Goal: Task Accomplishment & Management: Complete application form

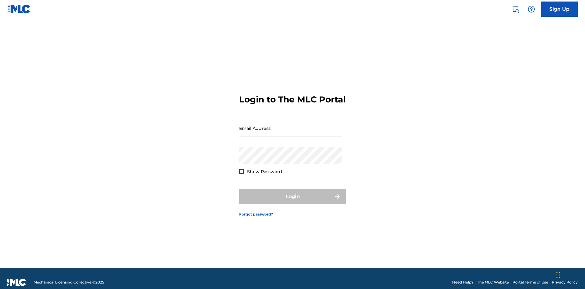
scroll to position [8, 0]
click at [559, 9] on link "Sign Up" at bounding box center [559, 9] width 37 height 15
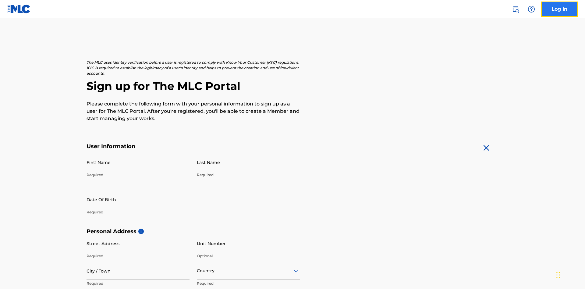
scroll to position [117, 0]
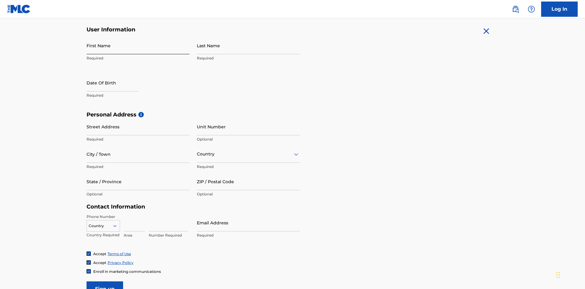
click at [138, 45] on input "First Name" at bounding box center [138, 45] width 103 height 17
type input "[PERSON_NAME]"
click at [248, 45] on input "Last Name" at bounding box center [248, 45] width 103 height 17
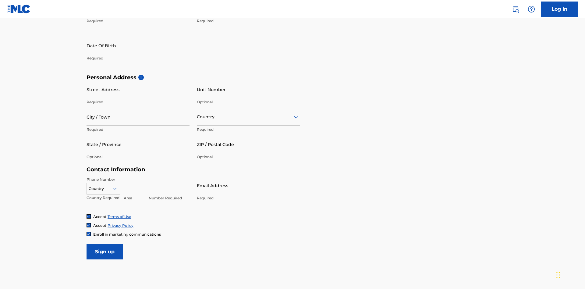
type input "Ribble"
click at [117, 46] on input "text" at bounding box center [113, 45] width 52 height 17
select select "9"
select select "2025"
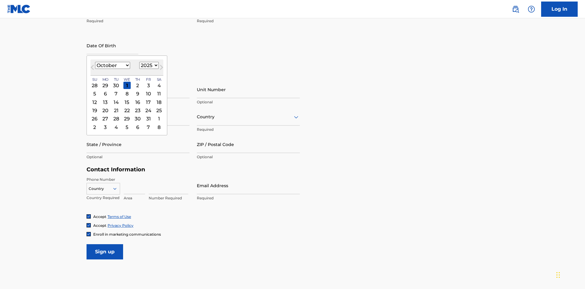
click at [112, 65] on select "January February March April May June July August September October November De…" at bounding box center [112, 65] width 35 height 7
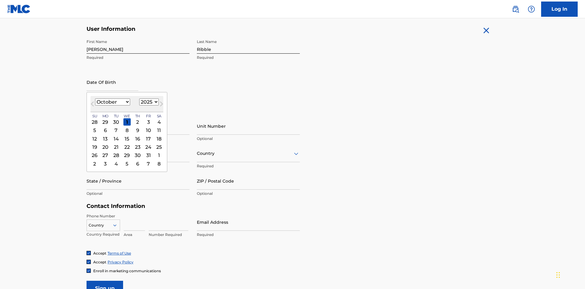
select select "0"
click at [148, 102] on select "1900 1901 1902 1903 1904 1905 1906 1907 1908 1909 1910 1911 1912 1913 1914 1915…" at bounding box center [148, 101] width 19 height 7
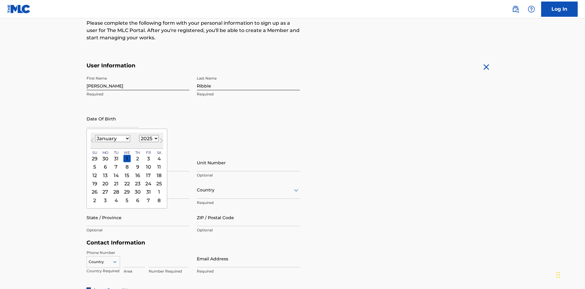
select select "1985"
click at [148, 138] on select "1900 1901 1902 1903 1904 1905 1906 1907 1908 1909 1910 1911 1912 1913 1914 1915…" at bounding box center [148, 138] width 19 height 7
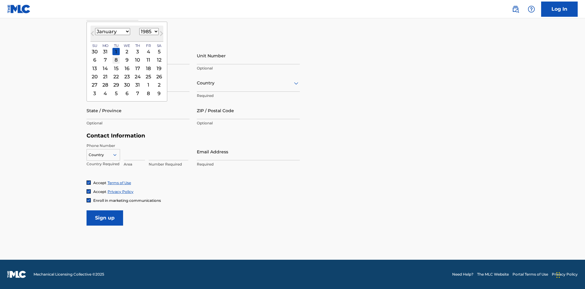
click at [116, 60] on div "8" at bounding box center [115, 59] width 7 height 7
type input "January 8 1985"
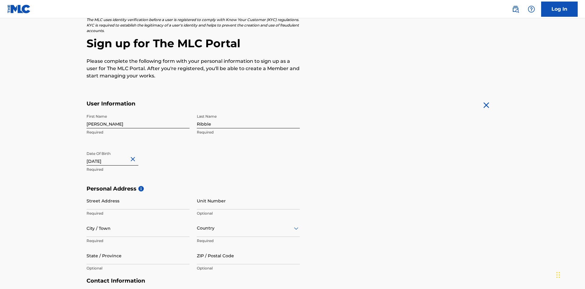
scroll to position [188, 0]
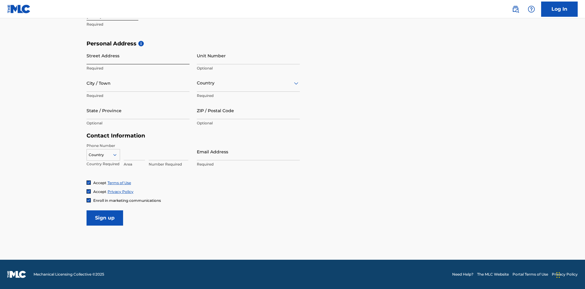
click at [138, 55] on input "Street Address" at bounding box center [138, 55] width 103 height 17
type input "9909 Elks Run Rd"
click at [138, 83] on input "City / Town" at bounding box center [138, 82] width 103 height 17
type input "Roseville"
click at [197, 83] on input "text" at bounding box center [197, 83] width 1 height 6
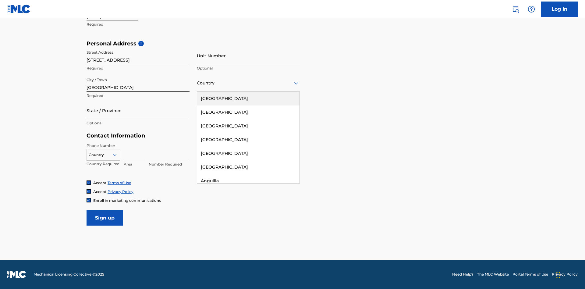
click at [248, 98] on div "United States" at bounding box center [248, 99] width 102 height 14
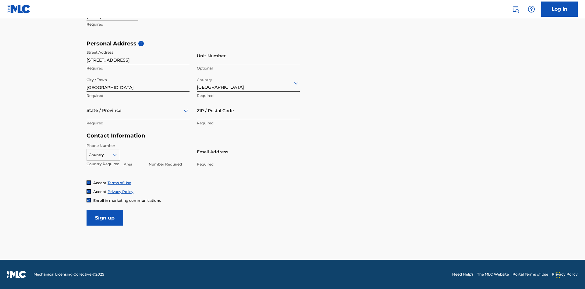
click at [138, 110] on div at bounding box center [138, 111] width 103 height 8
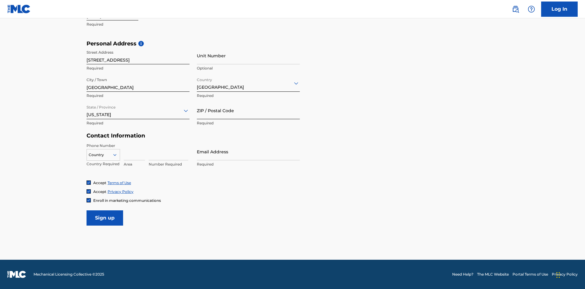
click at [248, 110] on input "ZIP / Postal Code" at bounding box center [248, 110] width 103 height 17
type input "43777"
click at [117, 154] on icon at bounding box center [114, 154] width 5 height 5
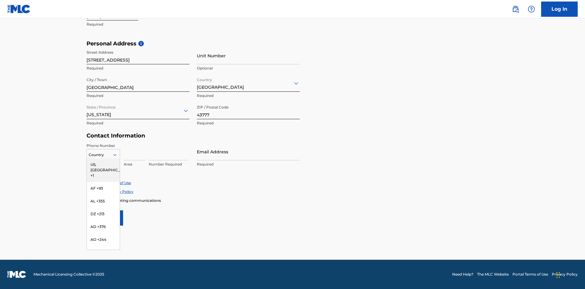
click at [103, 164] on div "US, CA +1" at bounding box center [103, 170] width 33 height 24
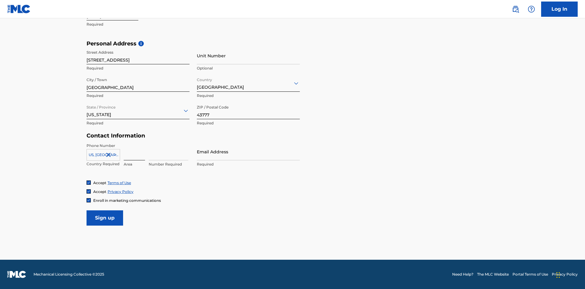
click at [134, 151] on input at bounding box center [134, 151] width 21 height 17
type input "740"
click at [168, 151] on input at bounding box center [169, 151] width 40 height 17
type input "8086351"
click at [248, 151] on input "Email Address" at bounding box center [248, 151] width 103 height 17
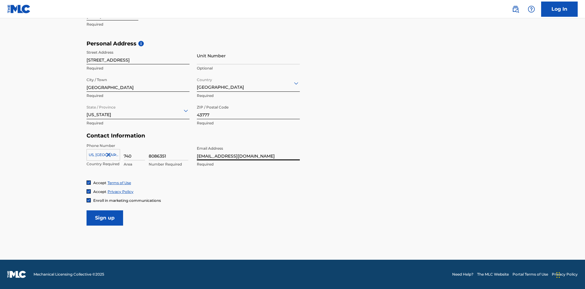
scroll to position [0, 16]
type input "[EMAIL_ADDRESS][DOMAIN_NAME]"
click at [105, 217] on input "Sign up" at bounding box center [105, 217] width 37 height 15
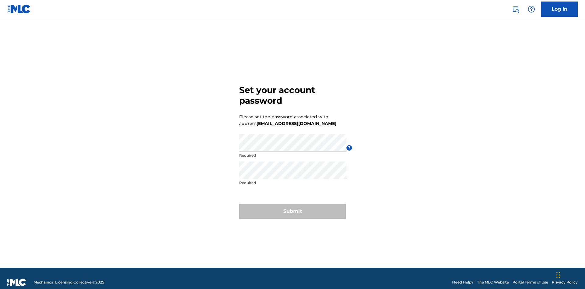
scroll to position [8, 0]
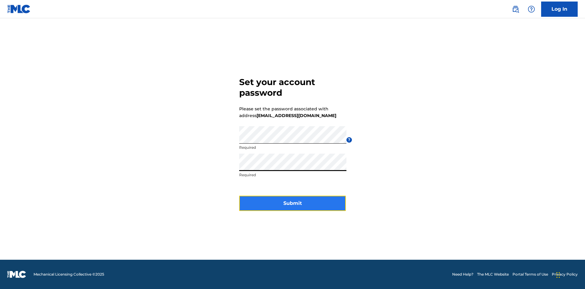
click at [292, 207] on button "Submit" at bounding box center [292, 203] width 107 height 15
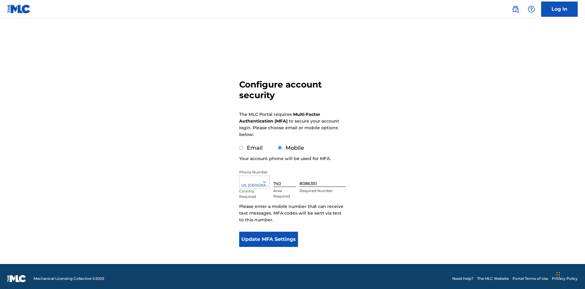
scroll to position [6, 0]
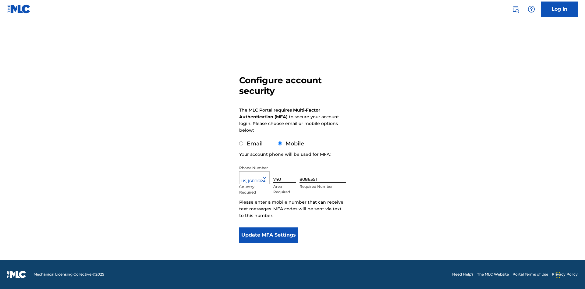
click at [241, 143] on input "Email" at bounding box center [241, 143] width 4 height 4
radio input "true"
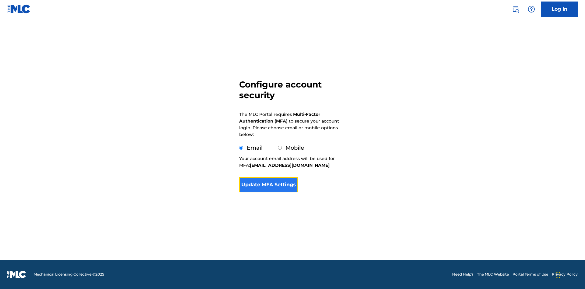
click at [268, 192] on button "Update MFA Settings" at bounding box center [268, 184] width 59 height 15
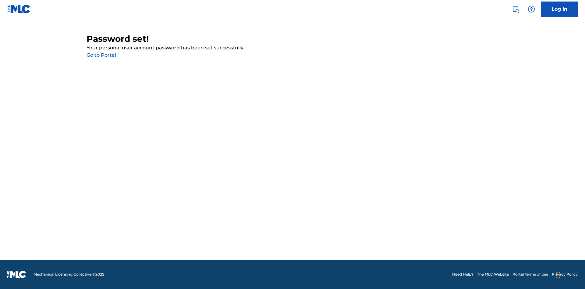
click at [101, 55] on link "Go to Portal" at bounding box center [102, 55] width 30 height 6
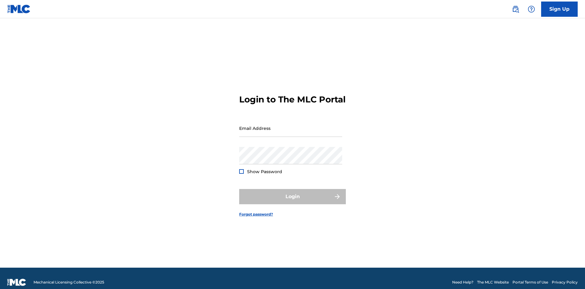
scroll to position [8, 0]
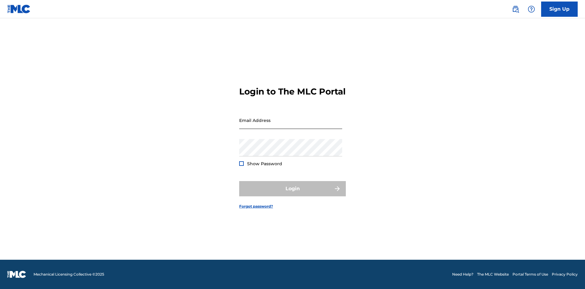
click at [291, 125] on input "Email Address" at bounding box center [290, 119] width 103 height 17
type input "[EMAIL_ADDRESS][DOMAIN_NAME]"
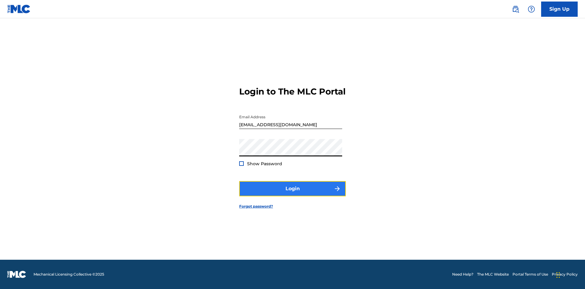
click at [292, 194] on button "Login" at bounding box center [292, 188] width 107 height 15
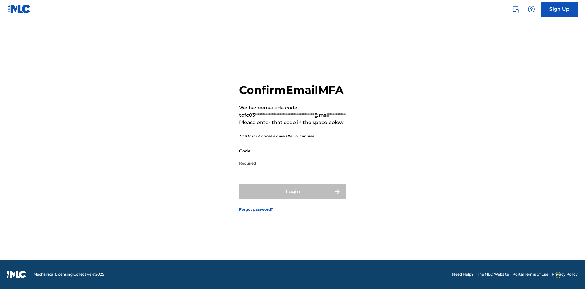
click at [291, 157] on input "Code" at bounding box center [290, 150] width 103 height 17
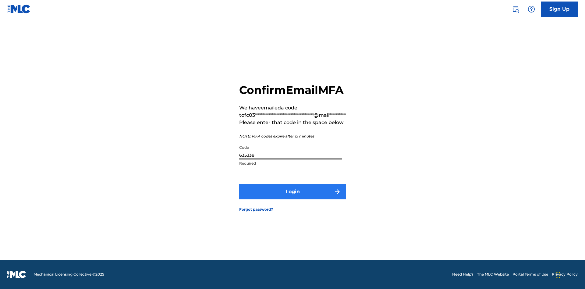
type input "635338"
click at [292, 198] on button "Login" at bounding box center [292, 191] width 107 height 15
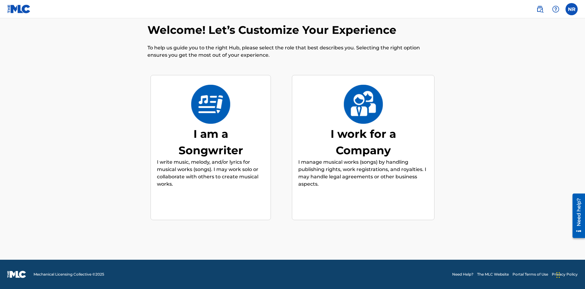
click at [210, 142] on div "I am a Songwriter" at bounding box center [210, 141] width 91 height 33
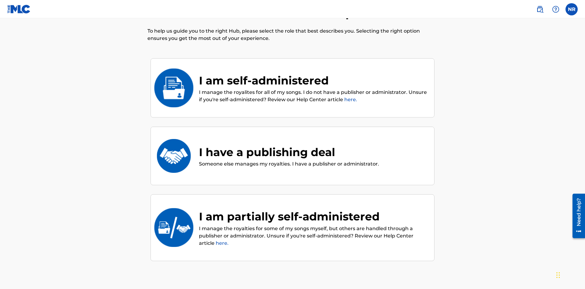
scroll to position [68, 0]
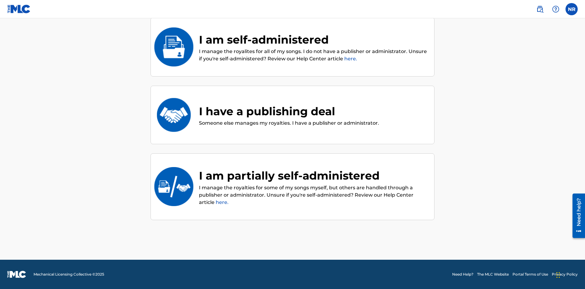
click at [313, 175] on div "I am partially self-administered" at bounding box center [313, 175] width 229 height 16
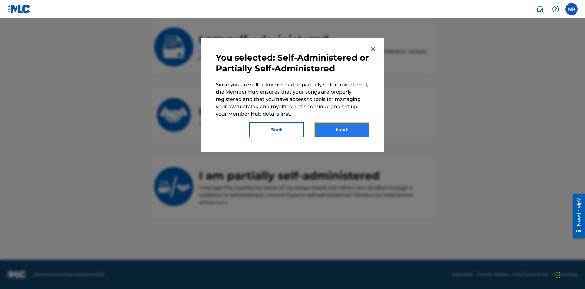
click at [342, 130] on button "Next" at bounding box center [341, 129] width 55 height 15
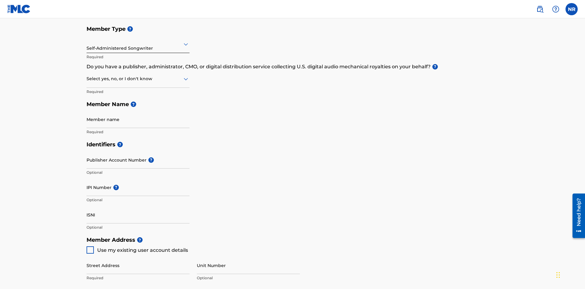
scroll to position [31, 0]
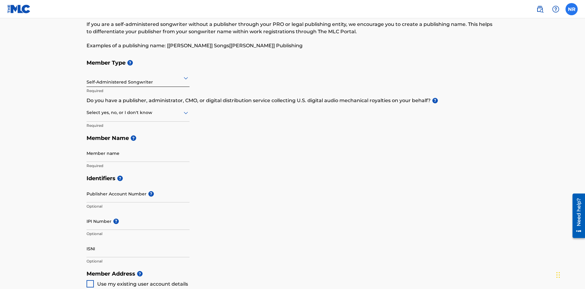
click at [571, 9] on label at bounding box center [571, 9] width 12 height 12
click at [571, 9] on input "NR [PERSON_NAME] [EMAIL_ADDRESS][DOMAIN_NAME] Notification Preferences Profile …" at bounding box center [571, 9] width 0 height 0
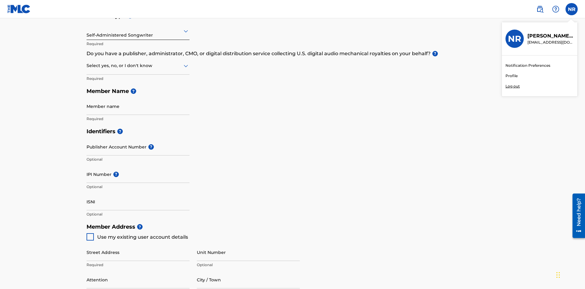
click at [512, 86] on p "Log out" at bounding box center [512, 85] width 14 height 5
click at [571, 9] on input "NR [PERSON_NAME] [EMAIL_ADDRESS][DOMAIN_NAME] Notification Preferences Profile …" at bounding box center [571, 9] width 0 height 0
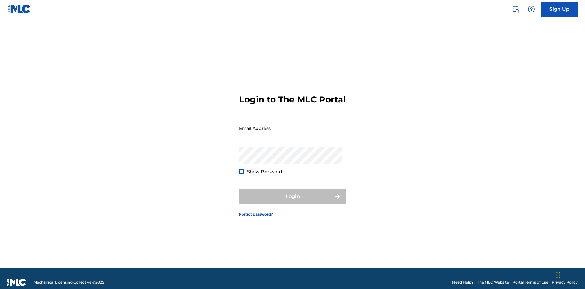
scroll to position [8, 0]
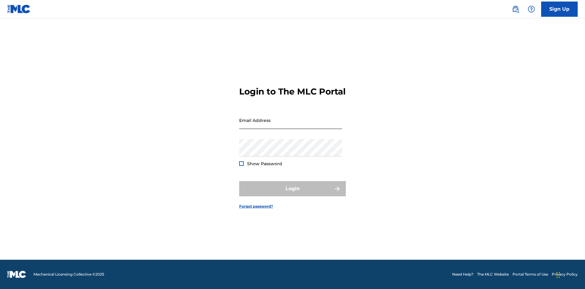
click at [291, 125] on input "Email Address" at bounding box center [290, 119] width 103 height 17
type input "[EMAIL_ADDRESS][DOMAIN_NAME]"
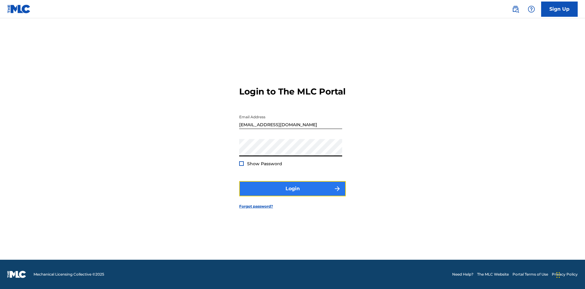
click at [292, 194] on button "Login" at bounding box center [292, 188] width 107 height 15
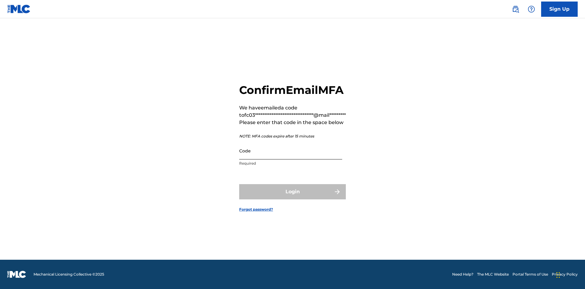
click at [291, 157] on input "Code" at bounding box center [290, 150] width 103 height 17
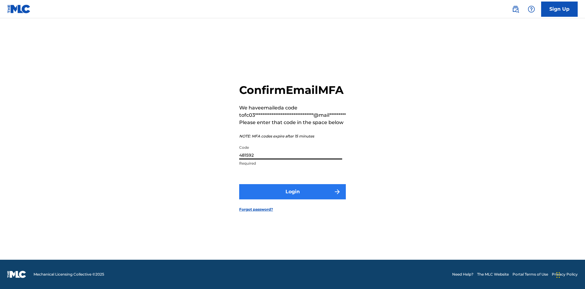
type input "481592"
click at [292, 198] on button "Login" at bounding box center [292, 191] width 107 height 15
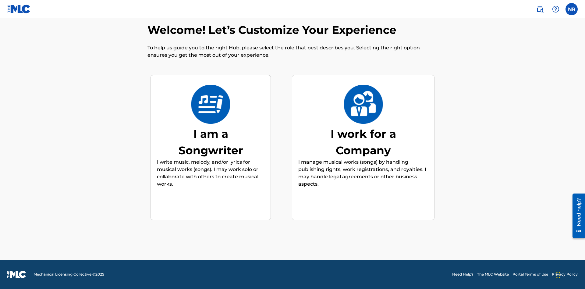
click at [363, 142] on div "I work for a Company" at bounding box center [362, 141] width 91 height 33
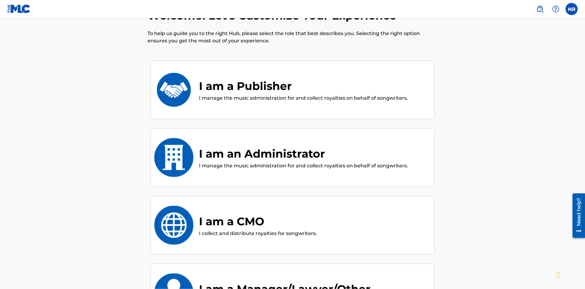
scroll to position [66, 0]
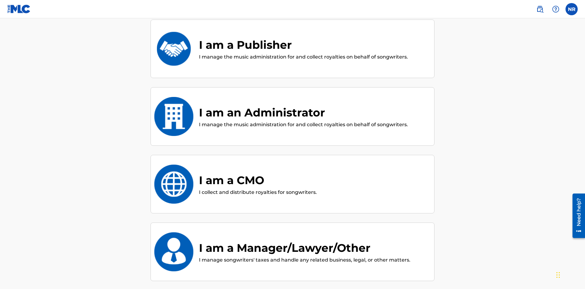
click at [303, 45] on div "I am a Publisher" at bounding box center [303, 45] width 209 height 16
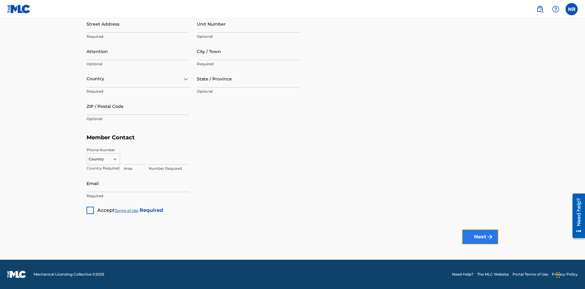
click at [480, 236] on button "Next" at bounding box center [480, 236] width 37 height 15
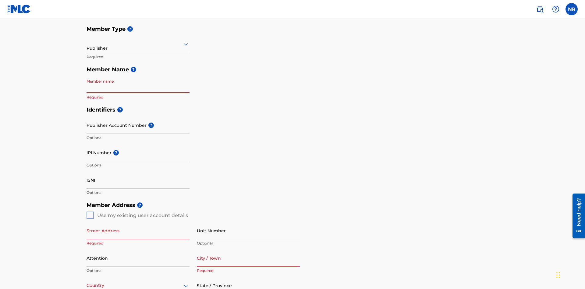
scroll to position [31, 0]
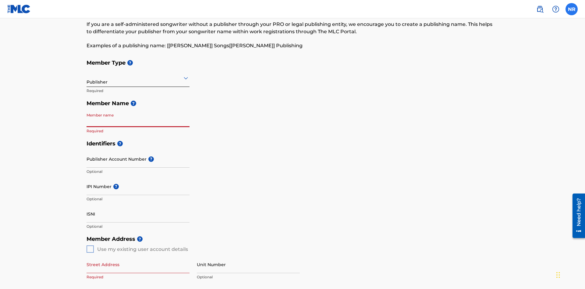
click at [571, 9] on label at bounding box center [571, 9] width 12 height 12
click at [571, 9] on input "NR [PERSON_NAME] [EMAIL_ADDRESS][DOMAIN_NAME] Notification Preferences Profile …" at bounding box center [571, 9] width 0 height 0
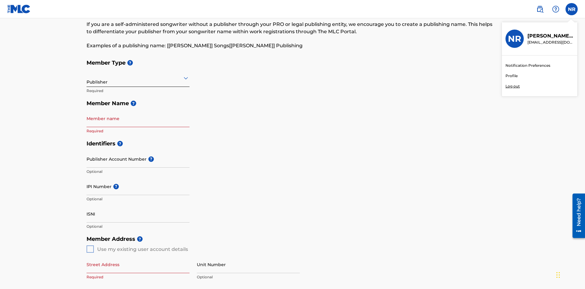
scroll to position [78, 0]
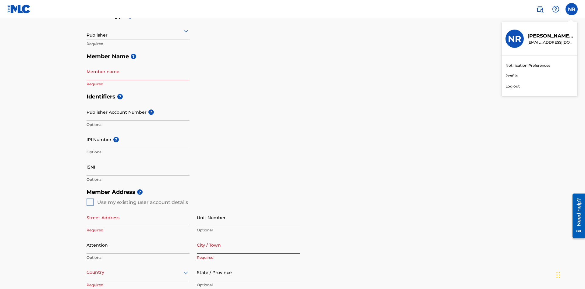
click at [512, 86] on p "Log out" at bounding box center [512, 85] width 14 height 5
click at [571, 9] on input "NR [PERSON_NAME] [EMAIL_ADDRESS][DOMAIN_NAME] Notification Preferences Profile …" at bounding box center [571, 9] width 0 height 0
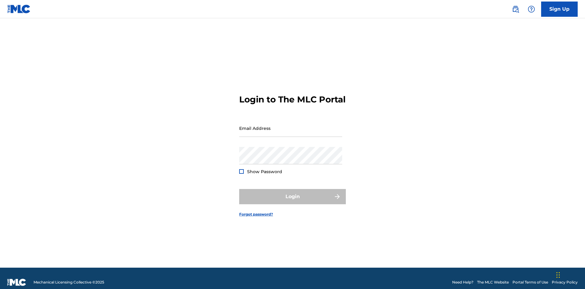
scroll to position [8, 0]
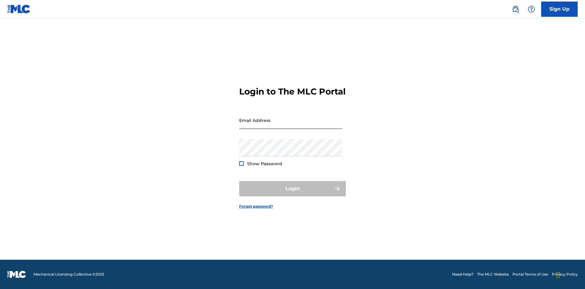
click at [291, 125] on input "Email Address" at bounding box center [290, 119] width 103 height 17
type input "[EMAIL_ADDRESS][DOMAIN_NAME]"
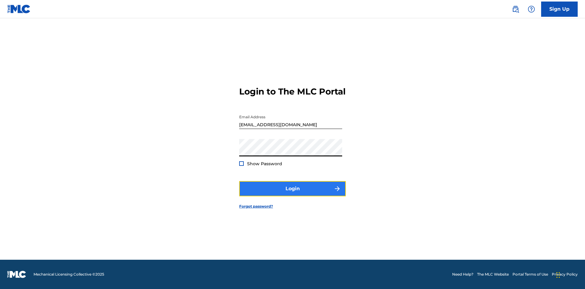
click at [292, 194] on button "Login" at bounding box center [292, 188] width 107 height 15
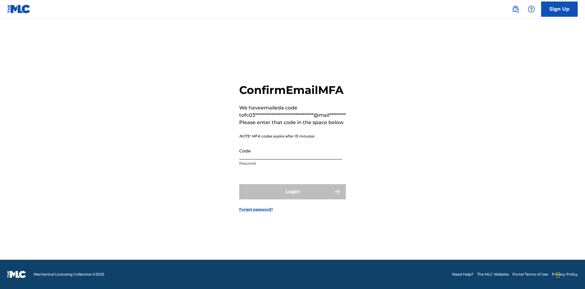
click at [291, 157] on input "Code" at bounding box center [290, 150] width 103 height 17
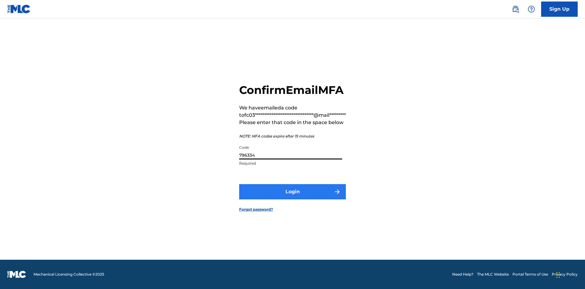
type input "796334"
click at [292, 198] on button "Login" at bounding box center [292, 191] width 107 height 15
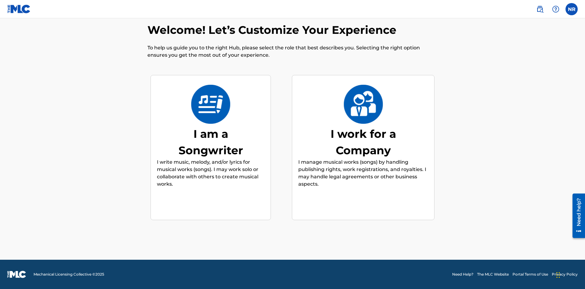
click at [363, 142] on div "I work for a Company" at bounding box center [362, 141] width 91 height 33
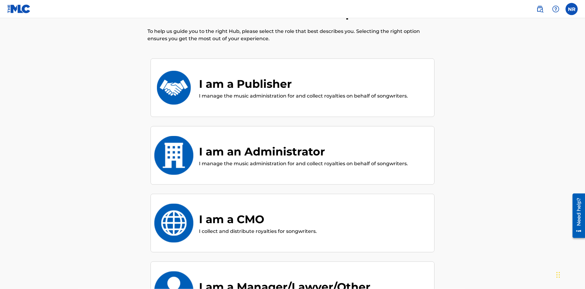
scroll to position [127, 0]
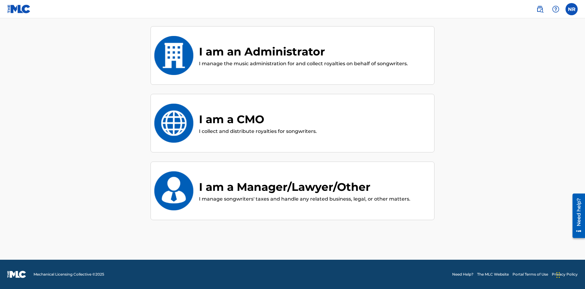
click at [303, 51] on div "I am an Administrator" at bounding box center [303, 51] width 209 height 16
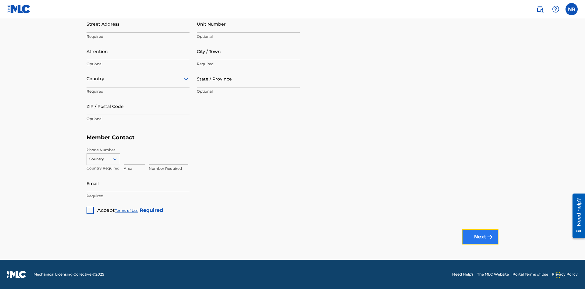
click at [480, 236] on button "Next" at bounding box center [480, 236] width 37 height 15
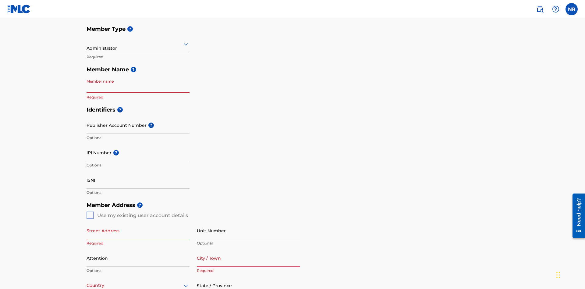
scroll to position [31, 0]
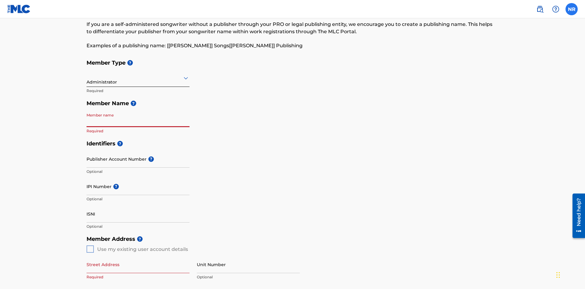
click at [571, 9] on label at bounding box center [571, 9] width 12 height 12
click at [571, 9] on input "NR Nicole Ribble fc033826-a0e7-440b-8476-4ca9bafef1d7@mailslurp.biz Notificatio…" at bounding box center [571, 9] width 0 height 0
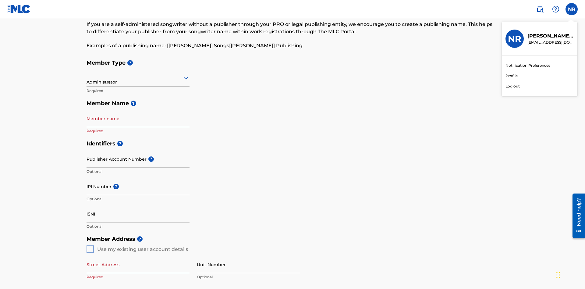
scroll to position [78, 0]
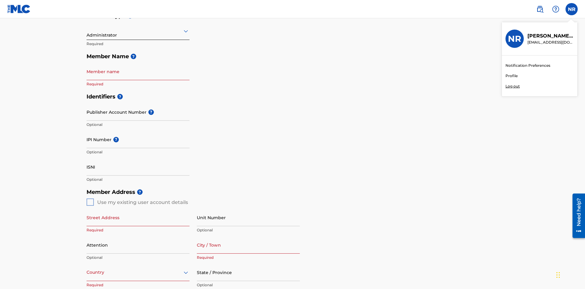
click at [512, 86] on p "Log out" at bounding box center [512, 85] width 14 height 5
click at [571, 9] on input "NR Nicole Ribble fc033826-a0e7-440b-8476-4ca9bafef1d7@mailslurp.biz Notificatio…" at bounding box center [571, 9] width 0 height 0
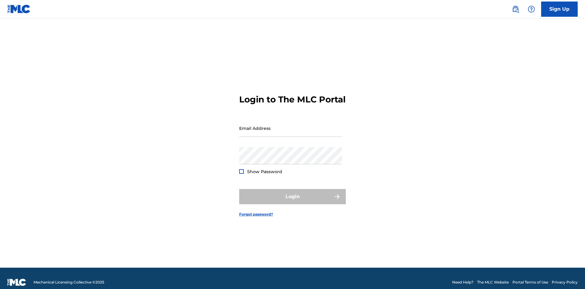
scroll to position [8, 0]
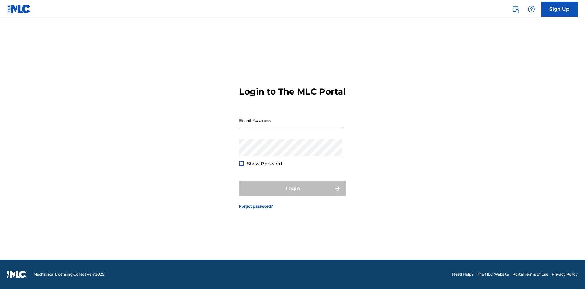
click at [291, 125] on input "Email Address" at bounding box center [290, 119] width 103 height 17
type input "[EMAIL_ADDRESS][DOMAIN_NAME]"
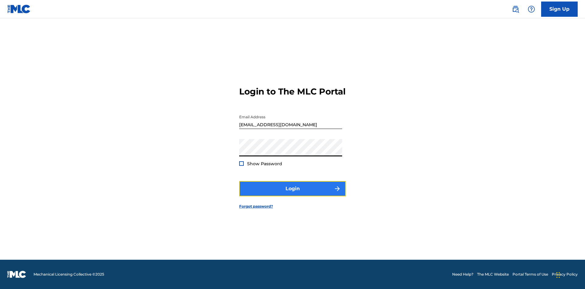
click at [292, 194] on button "Login" at bounding box center [292, 188] width 107 height 15
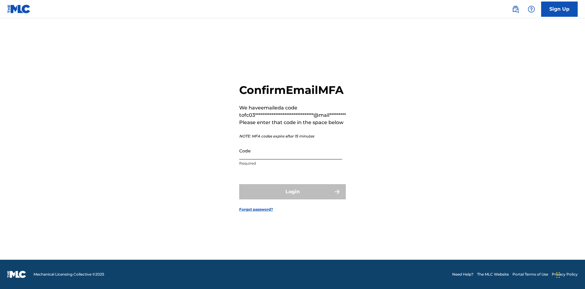
click at [291, 157] on input "Code" at bounding box center [290, 150] width 103 height 17
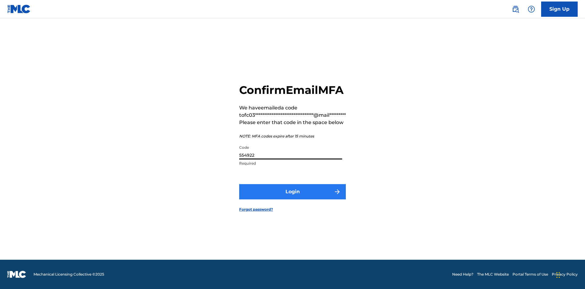
type input "554922"
click at [292, 198] on button "Login" at bounding box center [292, 191] width 107 height 15
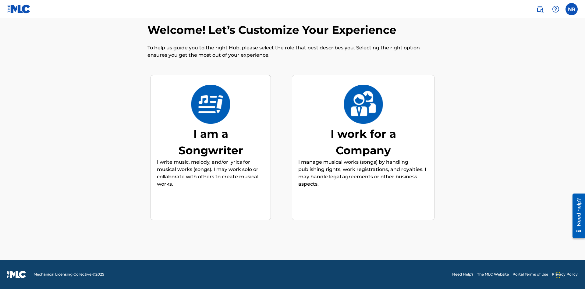
click at [363, 142] on div "I work for a Company" at bounding box center [362, 141] width 91 height 33
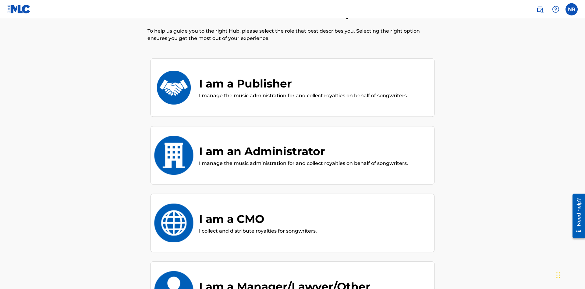
scroll to position [127, 0]
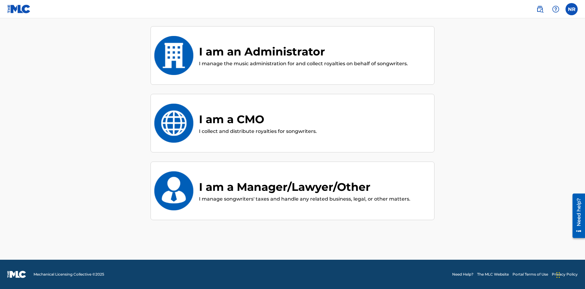
click at [257, 119] on div "I am a CMO" at bounding box center [258, 119] width 118 height 16
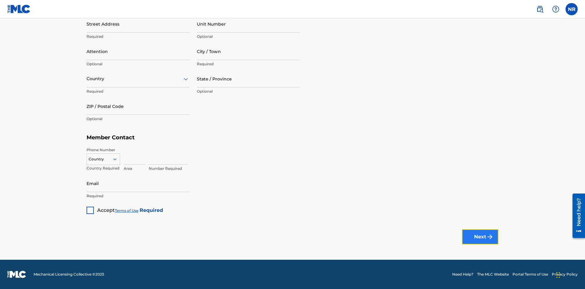
click at [480, 236] on button "Next" at bounding box center [480, 236] width 37 height 15
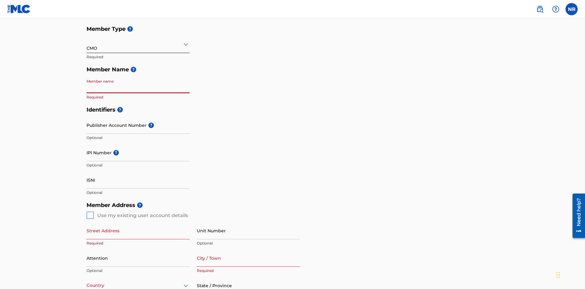
scroll to position [31, 0]
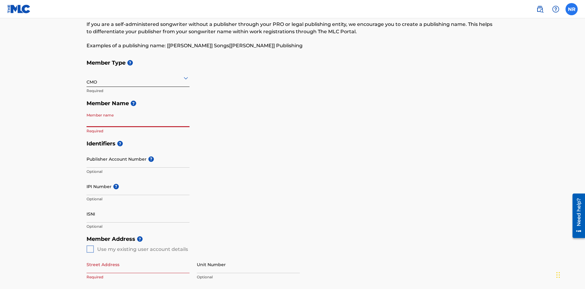
click at [571, 9] on label at bounding box center [571, 9] width 12 height 12
click at [571, 9] on input "NR Nicole Ribble fc033826-a0e7-440b-8476-4ca9bafef1d7@mailslurp.biz Notificatio…" at bounding box center [571, 9] width 0 height 0
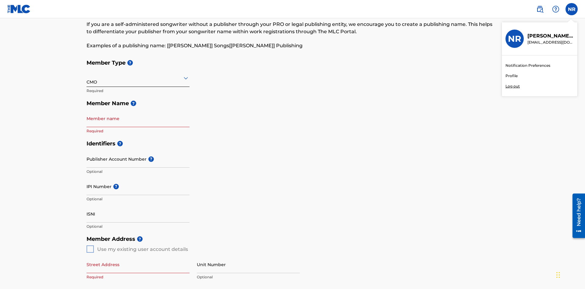
scroll to position [78, 0]
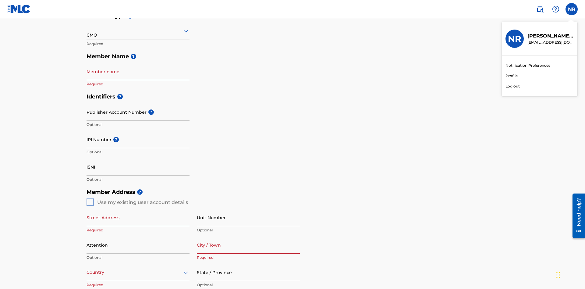
click at [512, 86] on p "Log out" at bounding box center [512, 85] width 14 height 5
click at [571, 9] on input "NR Nicole Ribble fc033826-a0e7-440b-8476-4ca9bafef1d7@mailslurp.biz Notificatio…" at bounding box center [571, 9] width 0 height 0
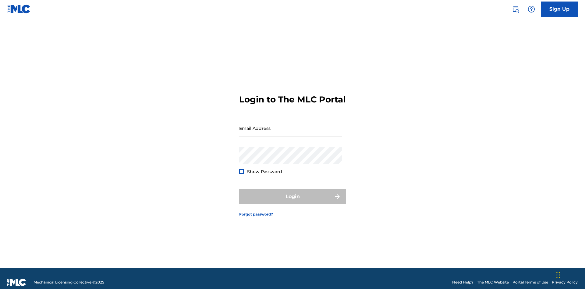
scroll to position [8, 0]
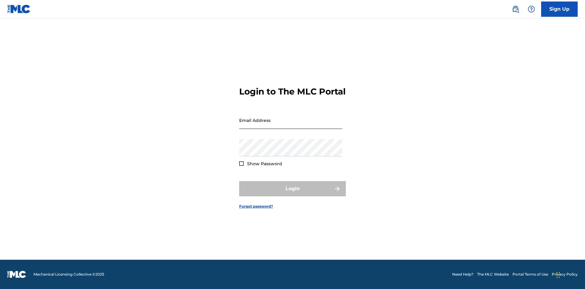
click at [291, 125] on input "Email Address" at bounding box center [290, 119] width 103 height 17
type input "[EMAIL_ADDRESS][DOMAIN_NAME]"
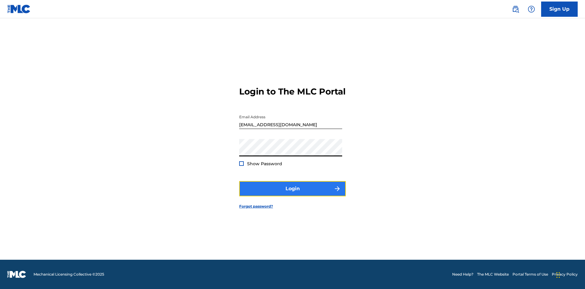
click at [292, 194] on button "Login" at bounding box center [292, 188] width 107 height 15
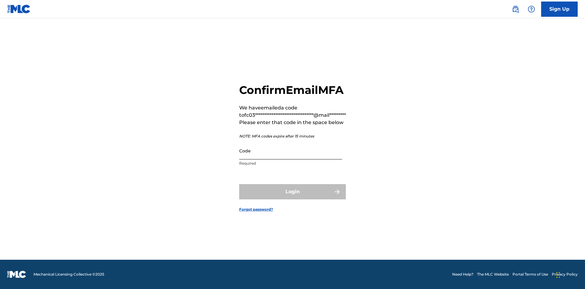
click at [291, 157] on input "Code" at bounding box center [290, 150] width 103 height 17
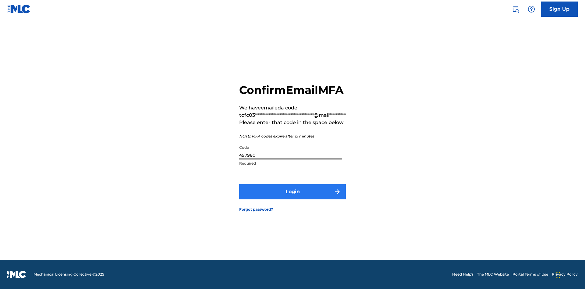
type input "497980"
click at [292, 198] on button "Login" at bounding box center [292, 191] width 107 height 15
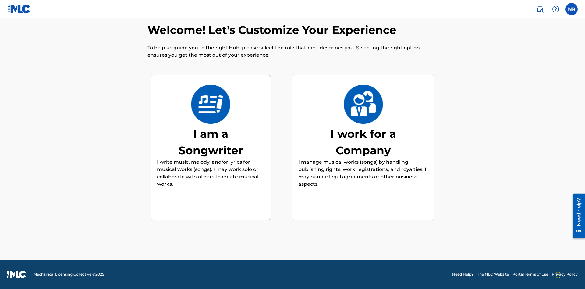
click at [363, 142] on div "I work for a Company" at bounding box center [362, 141] width 91 height 33
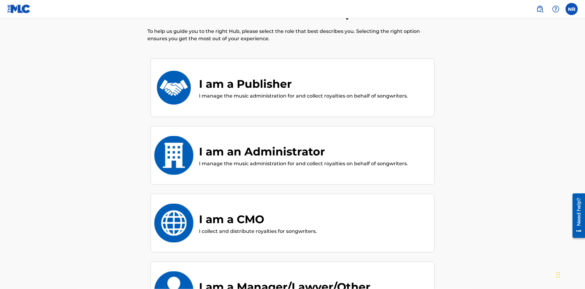
scroll to position [127, 0]
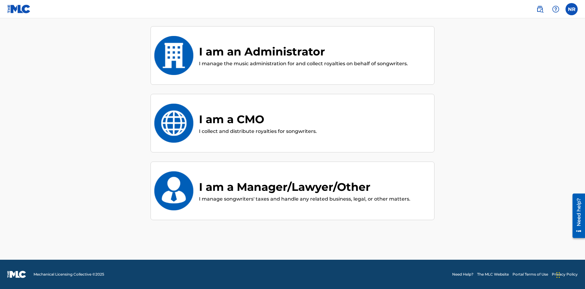
click at [303, 187] on div "I am a Manager/Lawyer/Other" at bounding box center [304, 186] width 211 height 16
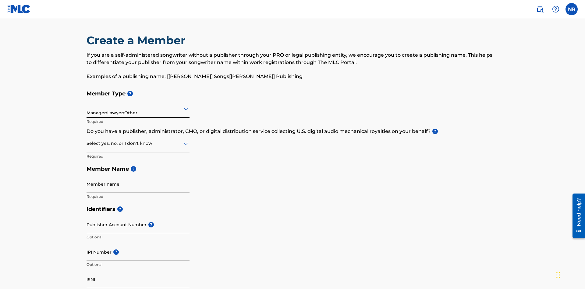
scroll to position [306, 0]
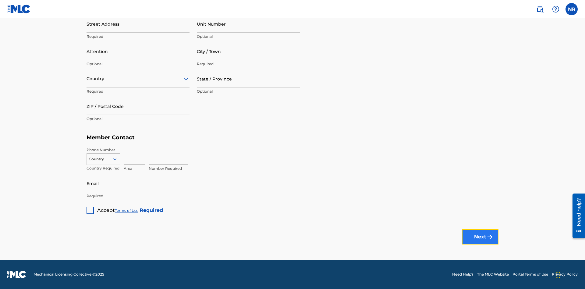
click at [480, 236] on button "Next" at bounding box center [480, 236] width 37 height 15
